Goal: Answer question/provide support: Share knowledge or assist other users

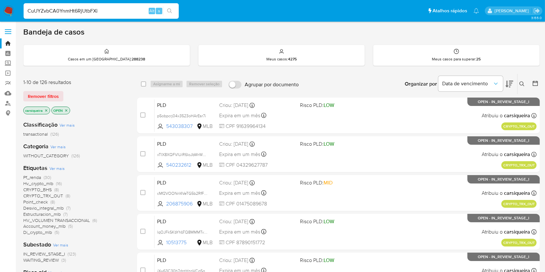
type input "CuUYZvbCA0YnmHt6RjUtbFXi"
click at [172, 13] on icon "search-icon" at bounding box center [169, 10] width 5 height 5
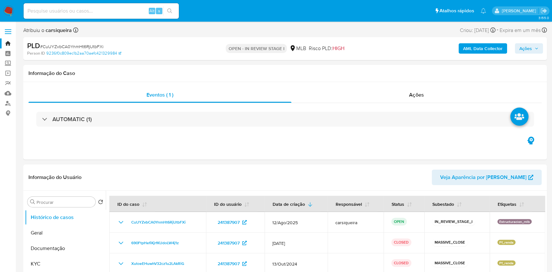
select select "10"
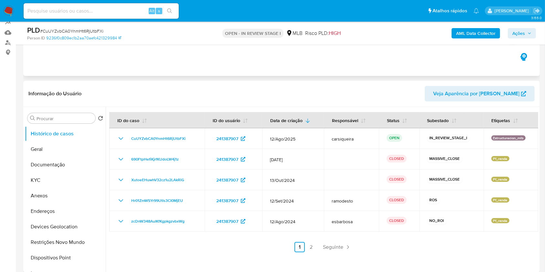
scroll to position [86, 0]
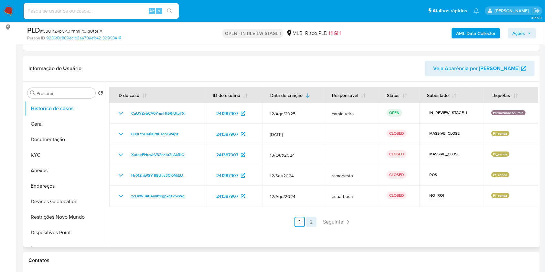
click at [314, 221] on link "2" at bounding box center [311, 222] width 10 height 10
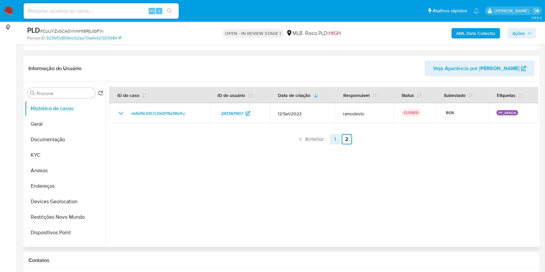
click at [334, 139] on link "1" at bounding box center [335, 139] width 10 height 10
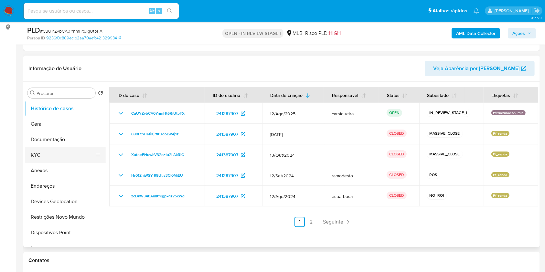
click at [49, 155] on button "KYC" at bounding box center [63, 155] width 76 height 16
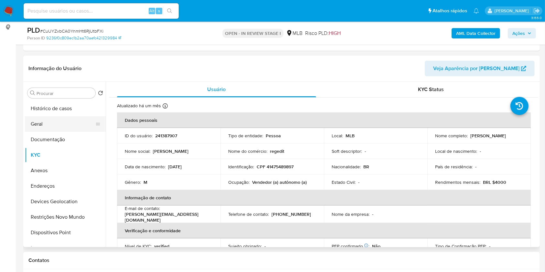
click at [57, 130] on button "Geral" at bounding box center [63, 124] width 76 height 16
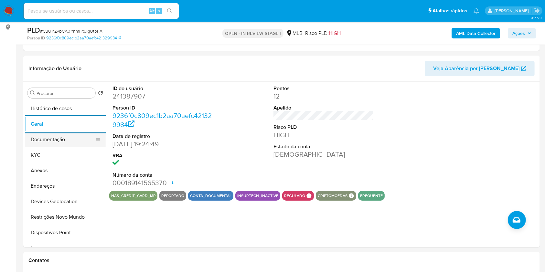
click at [82, 143] on button "Documentação" at bounding box center [63, 140] width 76 height 16
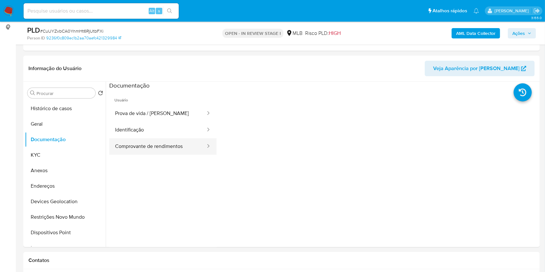
click at [169, 142] on button "Comprovante de rendimentos" at bounding box center [157, 146] width 97 height 16
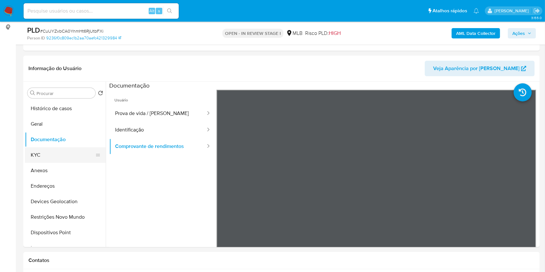
click at [63, 155] on button "KYC" at bounding box center [63, 155] width 76 height 16
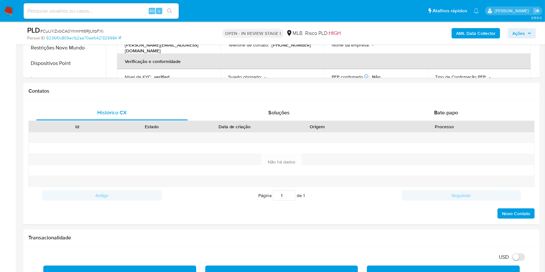
scroll to position [325, 0]
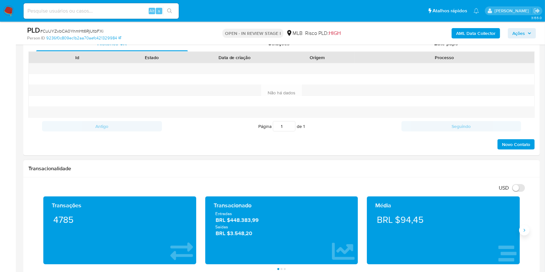
click at [525, 231] on icon "Siguiente" at bounding box center [524, 230] width 5 height 5
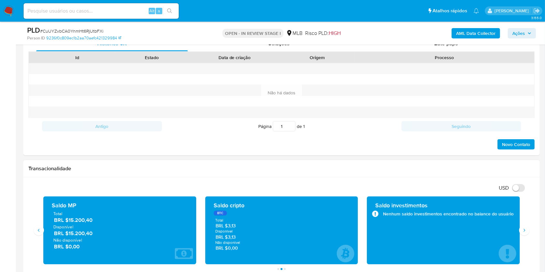
drag, startPoint x: 96, startPoint y: 236, endPoint x: 69, endPoint y: 235, distance: 27.2
click at [69, 235] on span "BRL $15.200,40" at bounding box center [120, 233] width 132 height 7
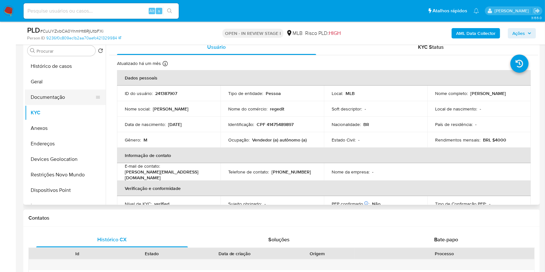
scroll to position [129, 0]
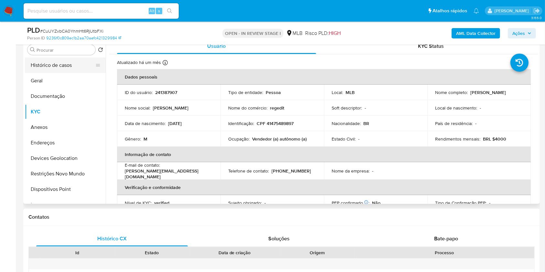
click at [63, 65] on button "Histórico de casos" at bounding box center [63, 66] width 76 height 16
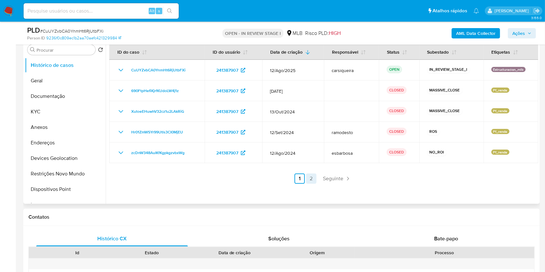
click at [313, 178] on link "2" at bounding box center [311, 179] width 10 height 10
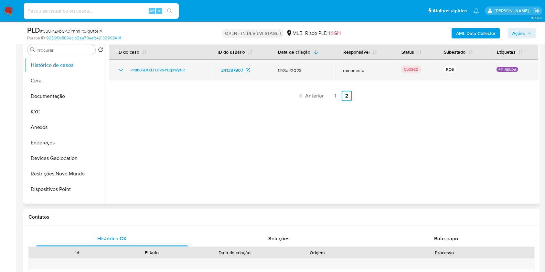
click at [119, 65] on td "otdb05LXXLTLDkQYBq3Wy1Lc" at bounding box center [159, 70] width 100 height 21
click at [119, 71] on icon "Mostrar/Ocultar" at bounding box center [121, 70] width 8 height 8
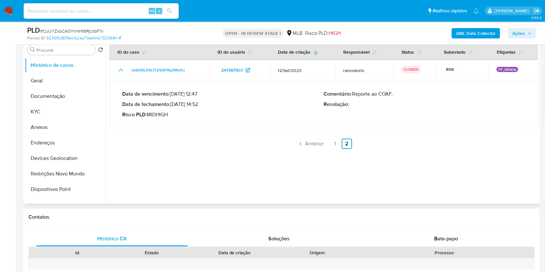
drag, startPoint x: 172, startPoint y: 106, endPoint x: 195, endPoint y: 104, distance: 22.7
click at [195, 105] on p "Data de fechamento : 11/10/2023 14:52" at bounding box center [223, 104] width 202 height 6
click at [334, 141] on link "1" at bounding box center [335, 144] width 10 height 10
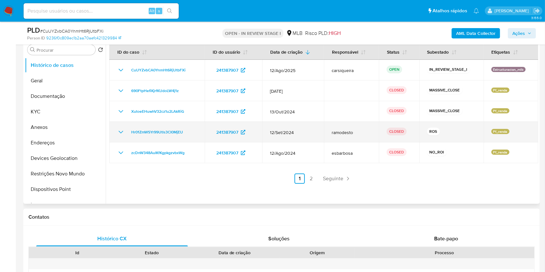
click at [119, 132] on icon "Mostrar/Ocultar" at bounding box center [121, 132] width 8 height 8
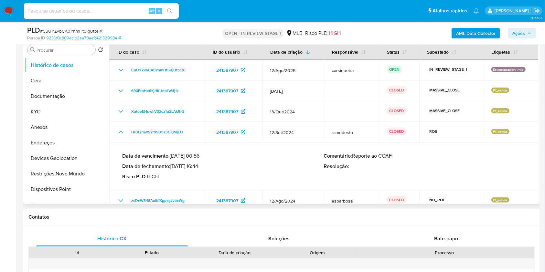
drag, startPoint x: 174, startPoint y: 164, endPoint x: 198, endPoint y: 168, distance: 24.6
click at [198, 168] on p "Data de fechamento : 04/10/2024 16:44" at bounding box center [223, 166] width 202 height 6
click at [37, 115] on button "KYC" at bounding box center [63, 112] width 76 height 16
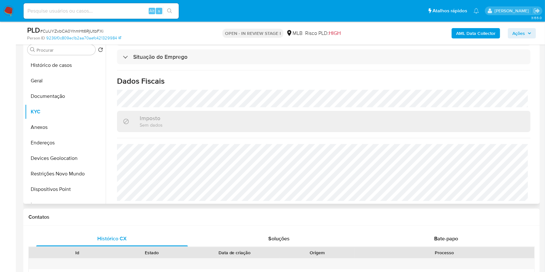
scroll to position [16, 0]
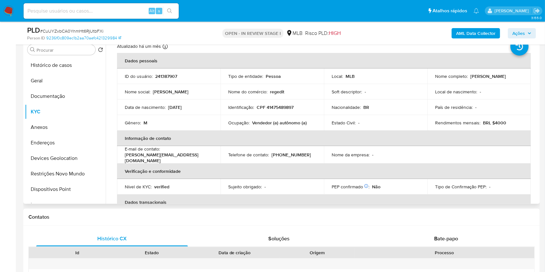
click at [272, 108] on p "CPF 41475489897" at bounding box center [275, 107] width 37 height 6
copy p "41475489897"
click at [65, 84] on button "Geral" at bounding box center [63, 81] width 76 height 16
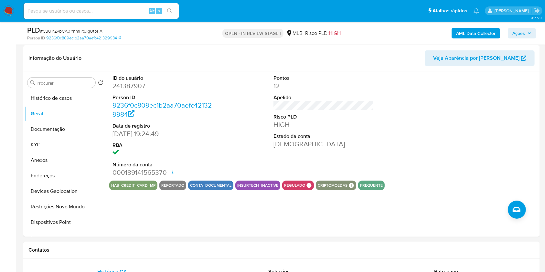
scroll to position [91, 0]
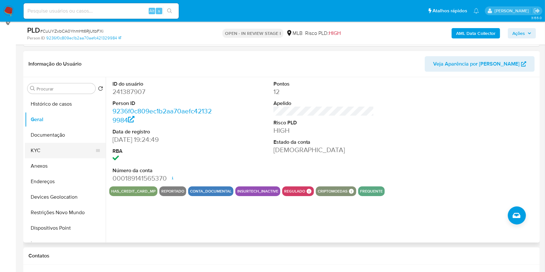
click at [62, 146] on button "KYC" at bounding box center [63, 151] width 76 height 16
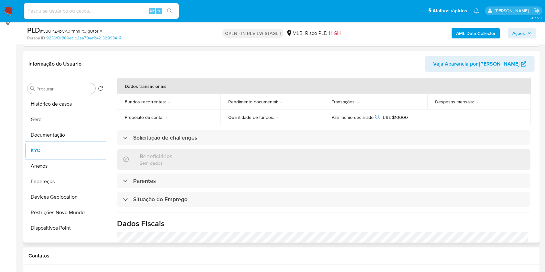
scroll to position [275, 0]
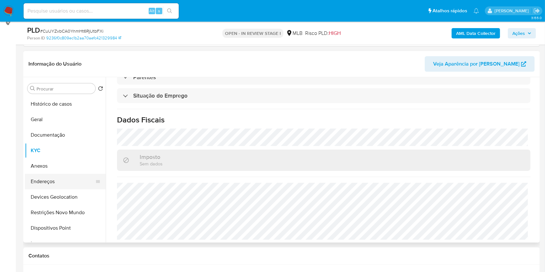
click at [54, 178] on button "Endereços" at bounding box center [63, 182] width 76 height 16
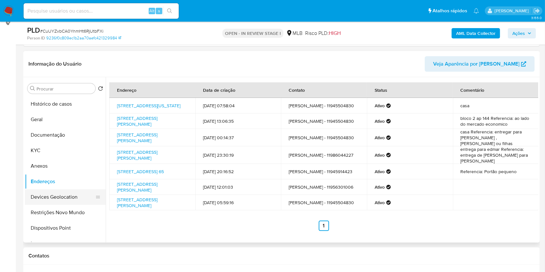
click at [53, 201] on button "Devices Geolocation" at bounding box center [63, 197] width 76 height 16
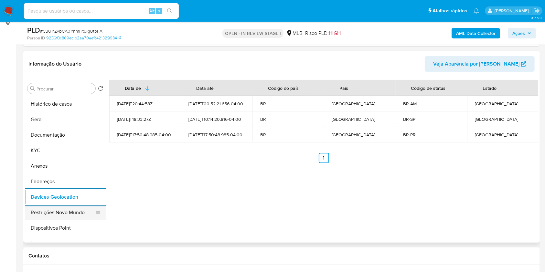
click at [64, 215] on button "Restrições Novo Mundo" at bounding box center [63, 213] width 76 height 16
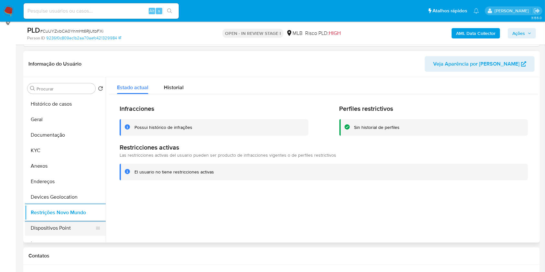
click at [80, 225] on button "Dispositivos Point" at bounding box center [63, 228] width 76 height 16
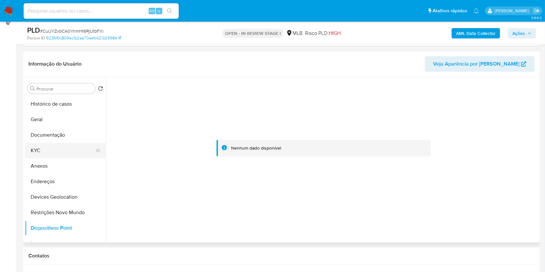
click at [57, 152] on button "KYC" at bounding box center [63, 151] width 76 height 16
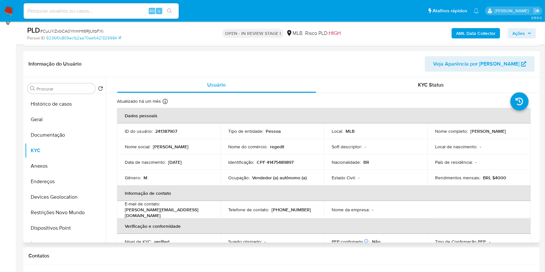
click at [286, 162] on p "CPF 41475489897" at bounding box center [275, 162] width 37 height 6
copy p "41475489897"
click at [286, 162] on p "CPF 41475489897" at bounding box center [275, 162] width 37 height 6
click at [199, 199] on th "Informação de contato" at bounding box center [324, 194] width 414 height 16
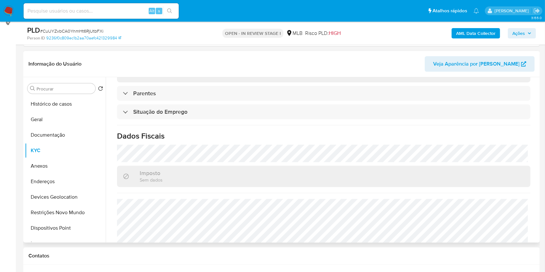
scroll to position [275, 0]
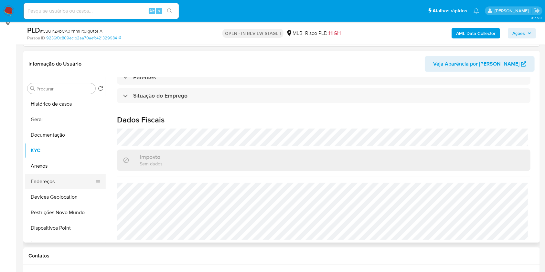
click at [63, 175] on button "Endereços" at bounding box center [63, 182] width 76 height 16
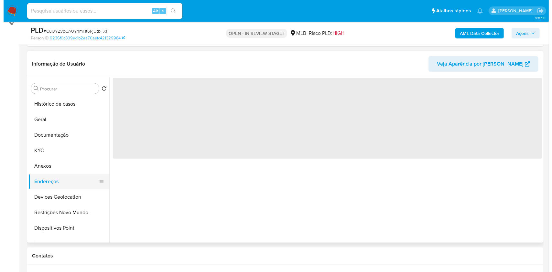
scroll to position [0, 0]
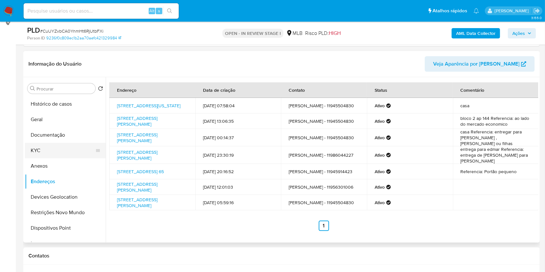
click at [38, 149] on button "KYC" at bounding box center [63, 151] width 76 height 16
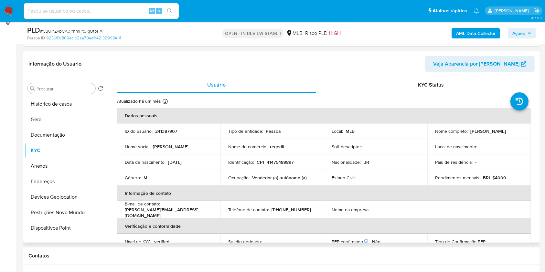
click at [280, 159] on p "CPF 41475489897" at bounding box center [275, 162] width 37 height 6
copy p "41475489897"
click at [280, 159] on p "CPF 41475489897" at bounding box center [275, 162] width 37 height 6
click at [486, 32] on b "AML Data Collector" at bounding box center [475, 33] width 39 height 10
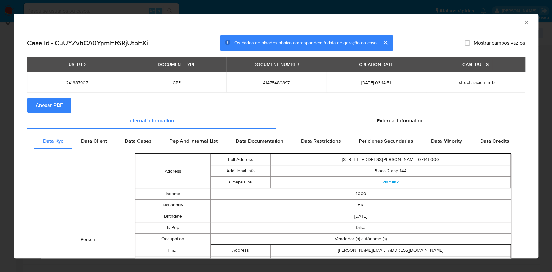
click at [51, 107] on span "Anexar PDF" at bounding box center [49, 105] width 27 height 14
click at [1, 81] on div "AML Data Collector Case Id - CuUYZvbCA0YnmHt6RjUtbFXi Os dados detalhados abaix…" at bounding box center [276, 136] width 552 height 272
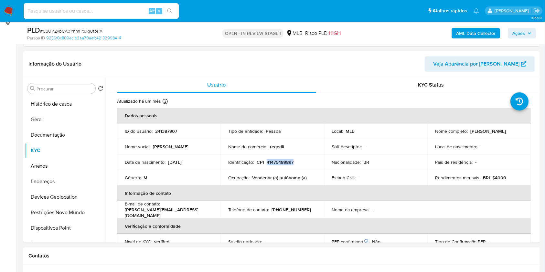
click at [525, 32] on span "Ações" at bounding box center [518, 33] width 13 height 10
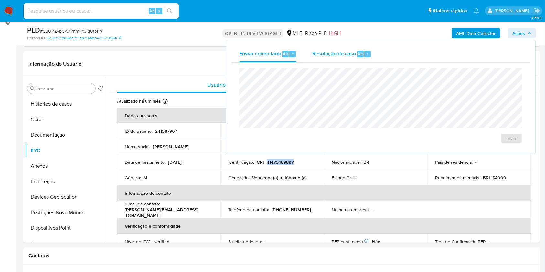
click at [325, 55] on span "Resolução do caso" at bounding box center [334, 53] width 44 height 7
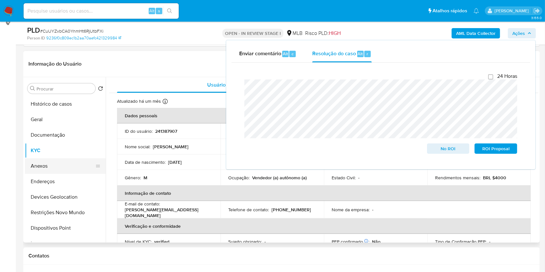
click at [54, 163] on button "Anexos" at bounding box center [63, 166] width 76 height 16
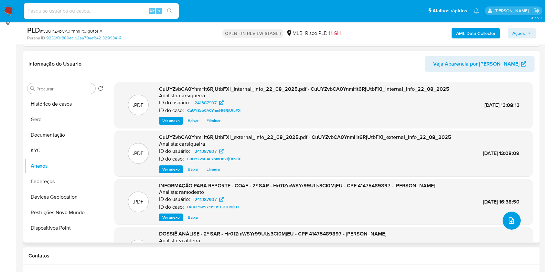
click at [512, 218] on span "upload-file" at bounding box center [512, 221] width 8 height 8
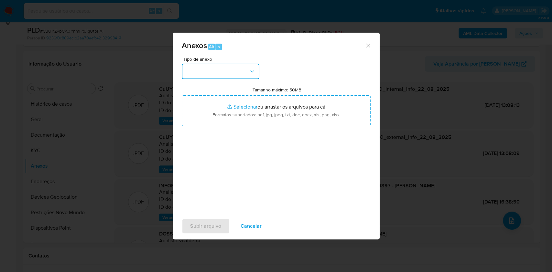
click at [231, 67] on button "button" at bounding box center [221, 72] width 78 height 16
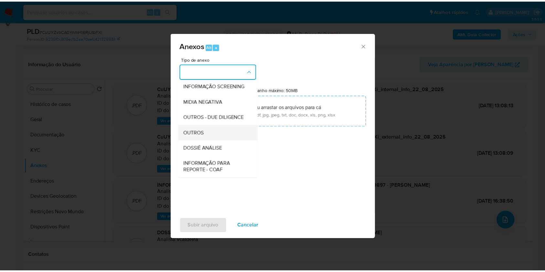
scroll to position [99, 0]
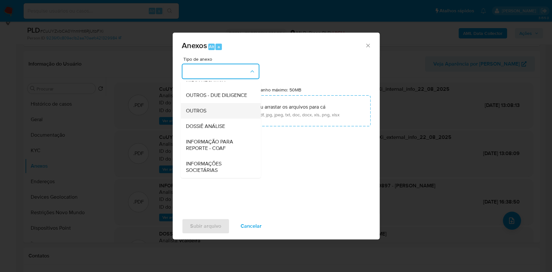
click at [217, 107] on div "OUTROS" at bounding box center [219, 111] width 66 height 16
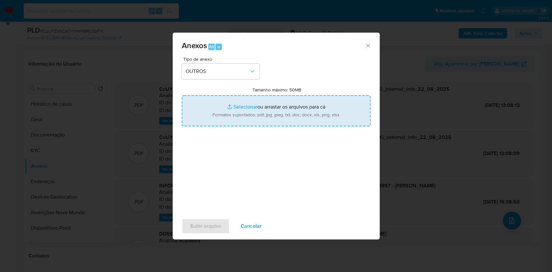
click at [244, 101] on input "Tamanho máximo: 50MB Selecionar arquivos" at bounding box center [276, 110] width 189 height 31
type input "C:\fakepath\3º SAR - CPF 41475489897 - ALEXANDRE ARAUJO ANDRADE - Documentos Go…"
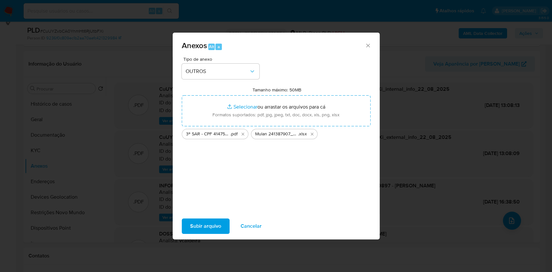
click at [197, 226] on span "Subir arquivo" at bounding box center [205, 226] width 31 height 14
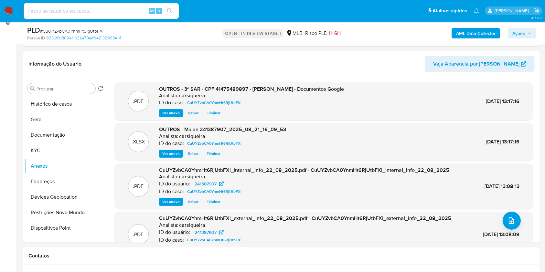
click at [527, 29] on span "Ações" at bounding box center [521, 33] width 19 height 9
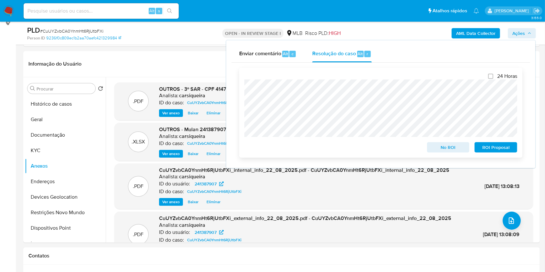
click at [499, 151] on span "ROI Proposal" at bounding box center [496, 147] width 34 height 9
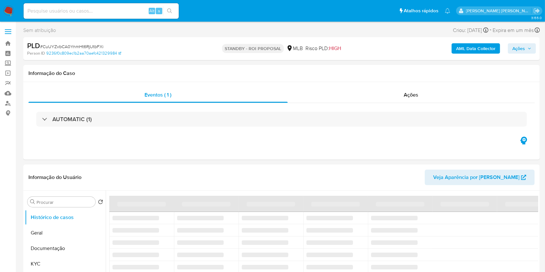
click at [72, 46] on span "# CuUYZvbCA0YnmHt6RjUtbFXi" at bounding box center [71, 46] width 63 height 6
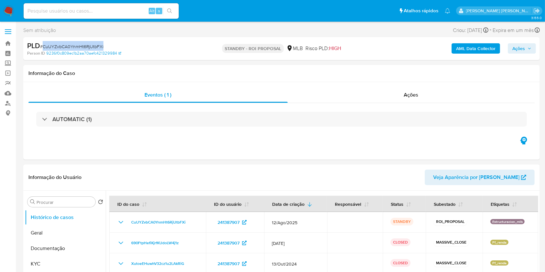
copy span "CuUYZvbCA0YnmHt6RjUtbFXi"
select select "10"
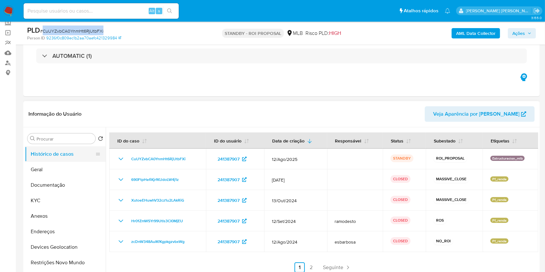
scroll to position [43, 0]
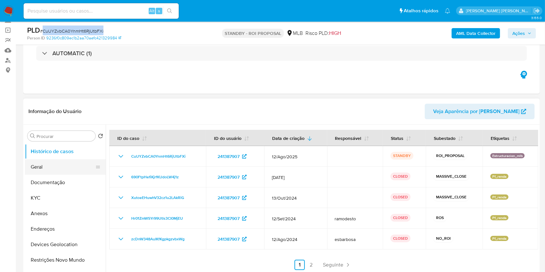
click at [49, 164] on button "Geral" at bounding box center [63, 167] width 76 height 16
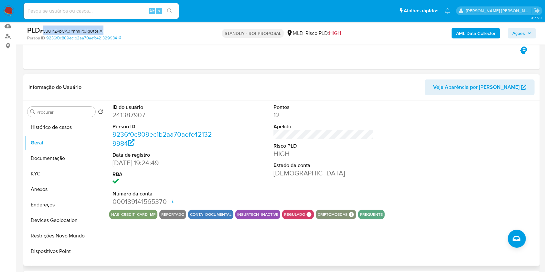
scroll to position [86, 0]
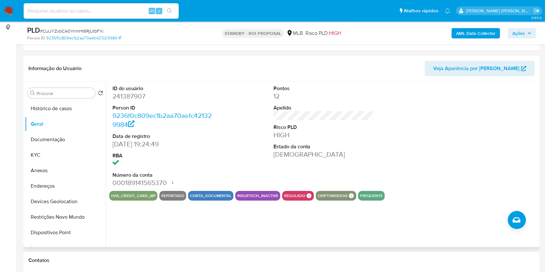
click at [127, 96] on dd "241387907" at bounding box center [163, 96] width 101 height 9
copy dd "241387907"
click at [7, 10] on img at bounding box center [8, 10] width 11 height 11
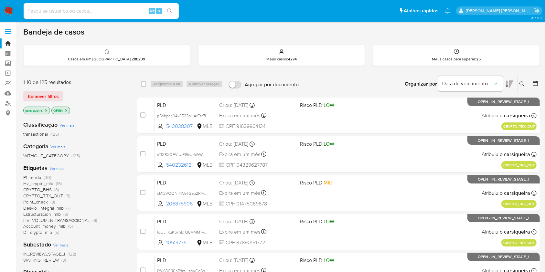
click at [82, 12] on input at bounding box center [101, 11] width 155 height 8
paste input "k5Ea7HF0nH6tlOtvdmewNpas"
type input "k5Ea7HF0nH6tlOtvdmewNpas"
click at [169, 8] on icon "search-icon" at bounding box center [169, 10] width 5 height 5
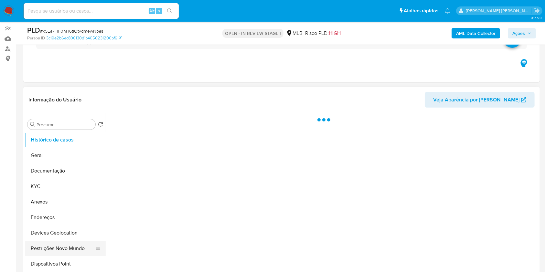
scroll to position [86, 0]
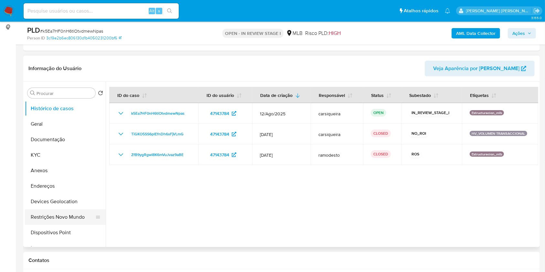
select select "10"
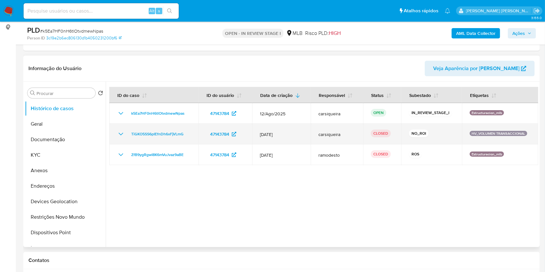
click at [118, 140] on td "TiGKO5SS6pIEfnDh6xFjVLmG" at bounding box center [153, 134] width 89 height 21
click at [119, 136] on icon "Mostrar/Ocultar" at bounding box center [121, 134] width 8 height 8
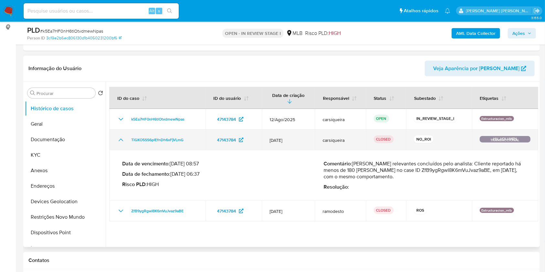
click at [122, 137] on icon "Mostrar/Ocultar" at bounding box center [121, 140] width 8 height 8
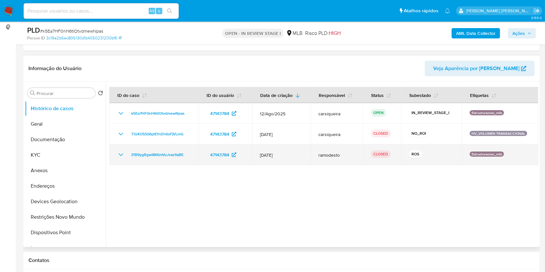
click at [116, 155] on td "ZfB9ygRgwI8K6mVuJvaz9aBE" at bounding box center [153, 155] width 89 height 21
click at [119, 152] on icon "Mostrar/Ocultar" at bounding box center [121, 155] width 8 height 8
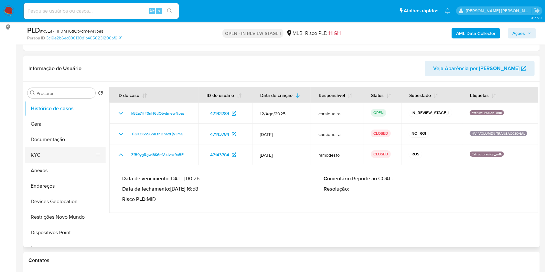
click at [78, 158] on button "KYC" at bounding box center [63, 155] width 76 height 16
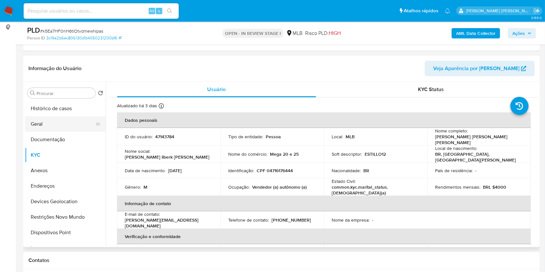
click at [68, 122] on button "Geral" at bounding box center [63, 124] width 76 height 16
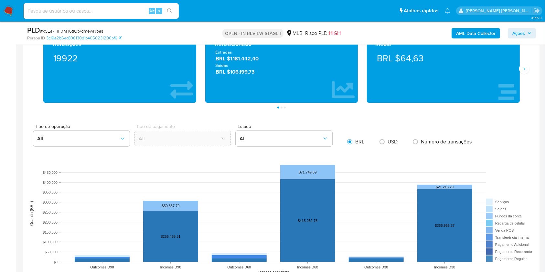
scroll to position [491, 0]
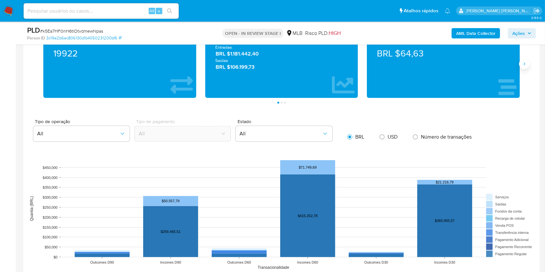
click at [522, 66] on icon "Siguiente" at bounding box center [524, 63] width 5 height 5
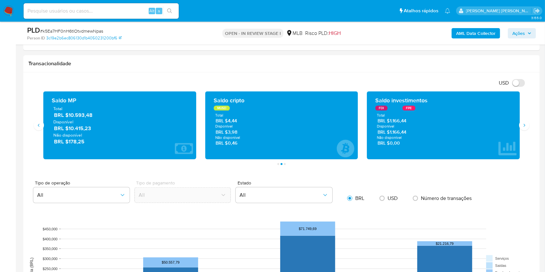
scroll to position [405, 0]
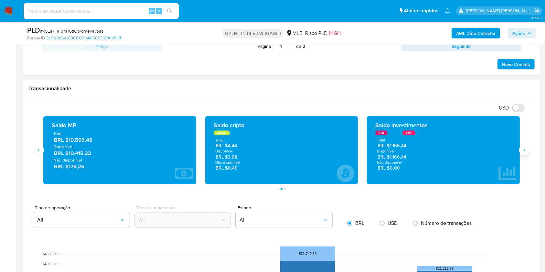
click at [525, 147] on button "Siguiente" at bounding box center [524, 150] width 10 height 10
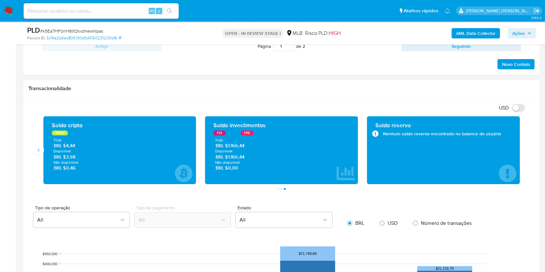
click at [44, 152] on div "Saldo cripto MUSD Total BRL $4,44 Disponível BRL $3,98 Não disponível BRL $0,46" at bounding box center [119, 150] width 153 height 68
click at [43, 154] on div "Saldo cripto MUSD Total BRL $4,44 Disponível BRL $3,98 Não disponível BRL $0,46" at bounding box center [119, 150] width 153 height 68
click at [40, 148] on icon "Anterior" at bounding box center [38, 150] width 5 height 5
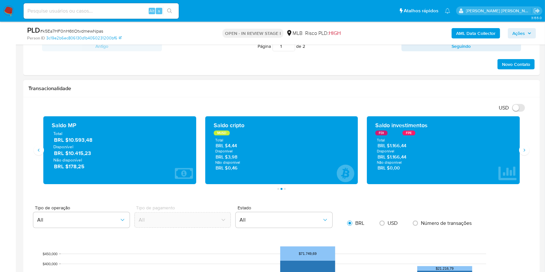
drag, startPoint x: 97, startPoint y: 154, endPoint x: 69, endPoint y: 153, distance: 28.8
click at [69, 153] on span "BRL $10.415,23" at bounding box center [120, 153] width 132 height 7
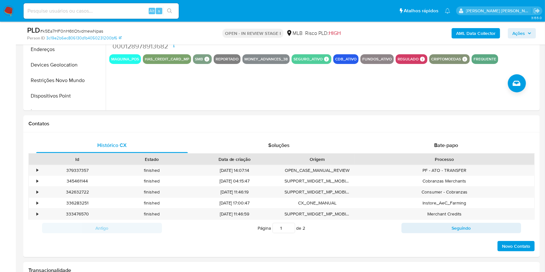
scroll to position [103, 0]
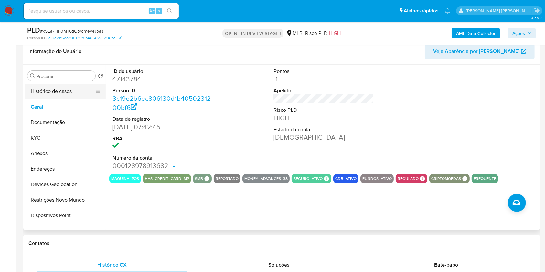
click at [57, 92] on button "Histórico de casos" at bounding box center [63, 92] width 76 height 16
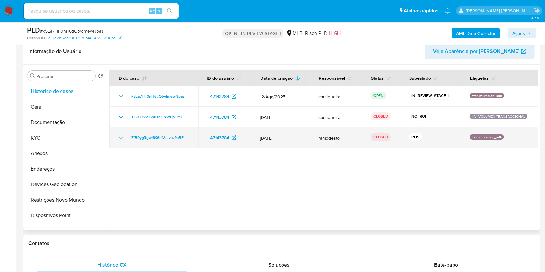
click at [121, 134] on icon "Mostrar/Ocultar" at bounding box center [121, 138] width 8 height 8
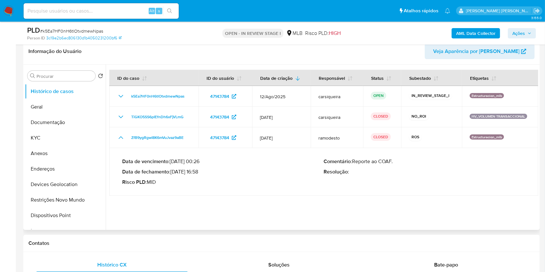
drag, startPoint x: 173, startPoint y: 171, endPoint x: 199, endPoint y: 173, distance: 26.3
click at [199, 173] on p "Data de fechamento : 10/02/2025 16:58" at bounding box center [223, 172] width 202 height 6
click at [60, 106] on button "Geral" at bounding box center [63, 107] width 76 height 16
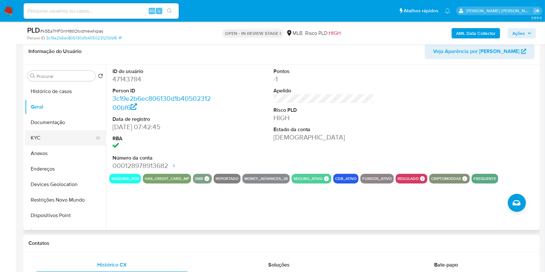
click at [43, 141] on button "KYC" at bounding box center [63, 138] width 76 height 16
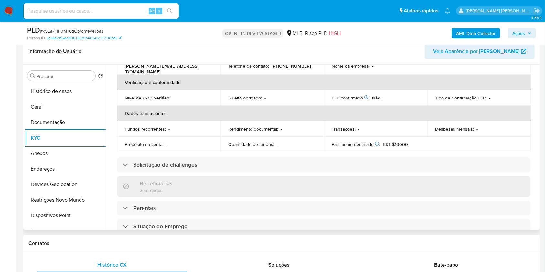
scroll to position [275, 0]
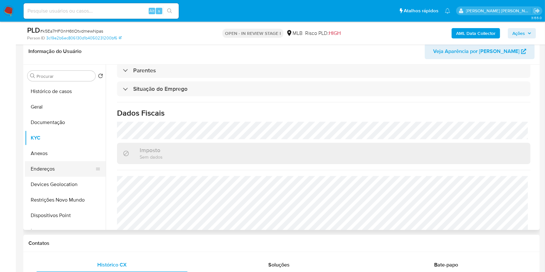
click at [77, 164] on button "Endereços" at bounding box center [63, 169] width 76 height 16
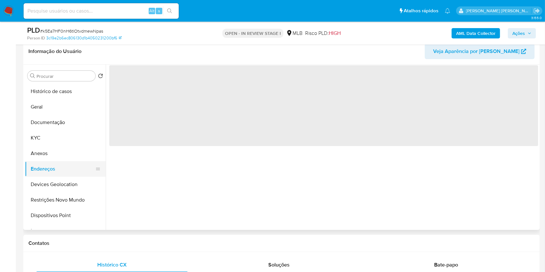
scroll to position [0, 0]
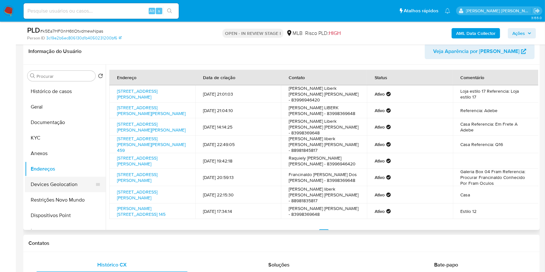
click at [76, 180] on button "Devices Geolocation" at bounding box center [63, 185] width 76 height 16
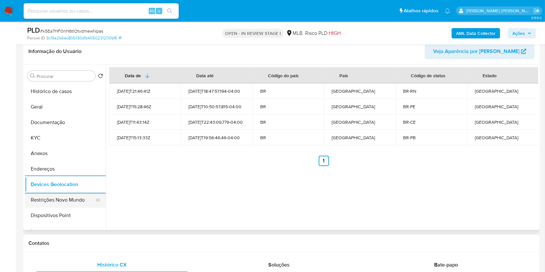
click at [70, 198] on button "Restrições Novo Mundo" at bounding box center [63, 200] width 76 height 16
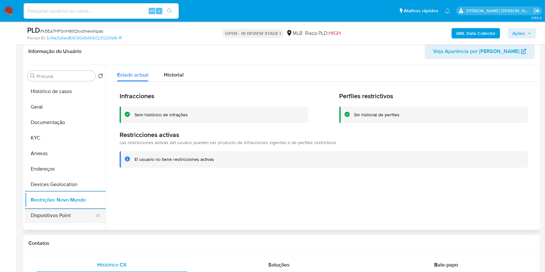
click at [72, 219] on button "Dispositivos Point" at bounding box center [63, 216] width 76 height 16
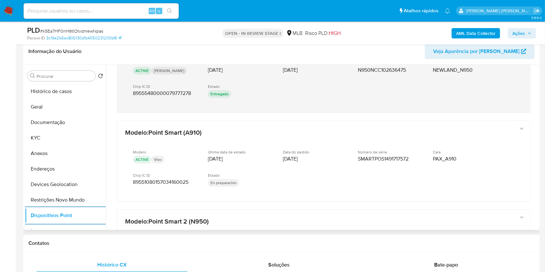
scroll to position [172, 0]
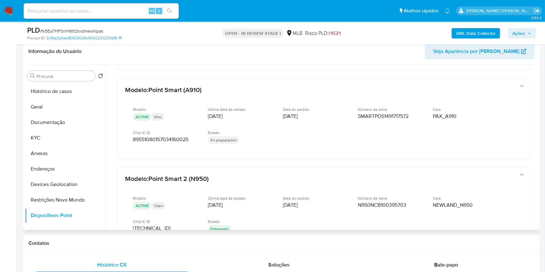
click at [537, 139] on div at bounding box center [322, 148] width 433 height 166
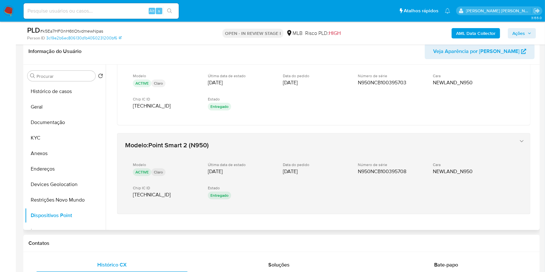
scroll to position [318, 0]
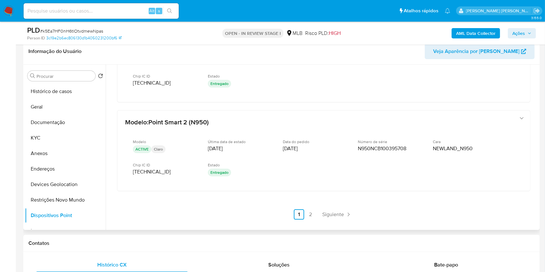
click at [309, 211] on link "2" at bounding box center [311, 214] width 10 height 10
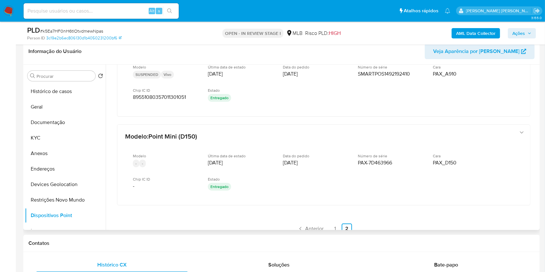
scroll to position [304, 0]
click at [67, 137] on button "KYC" at bounding box center [63, 138] width 76 height 16
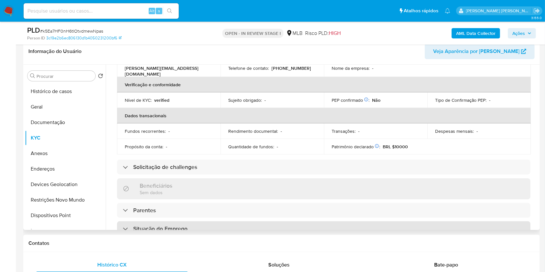
scroll to position [16, 0]
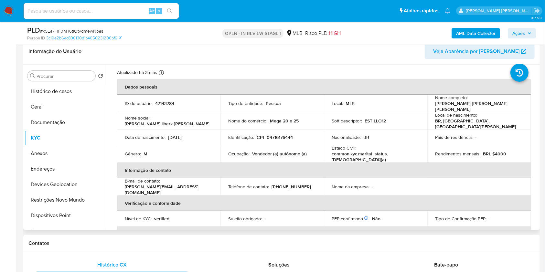
click at [276, 134] on p "CPF 04716176444" at bounding box center [275, 137] width 36 height 6
copy p "04716176444"
